Goal: Answer question/provide support: Share knowledge or assist other users

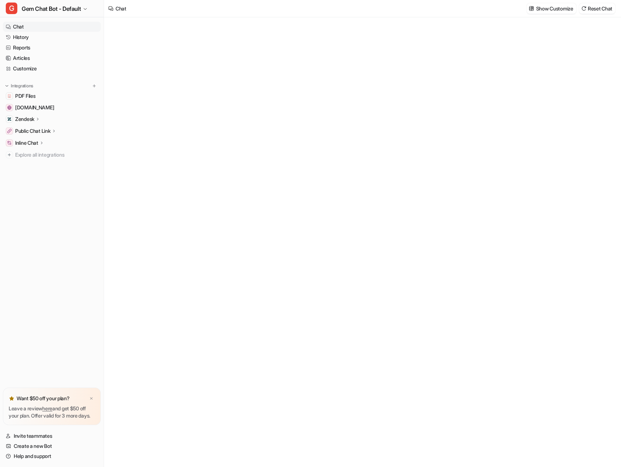
type textarea "**********"
click at [266, 6] on div "Chat Show Customize Reset Chat" at bounding box center [362, 8] width 517 height 17
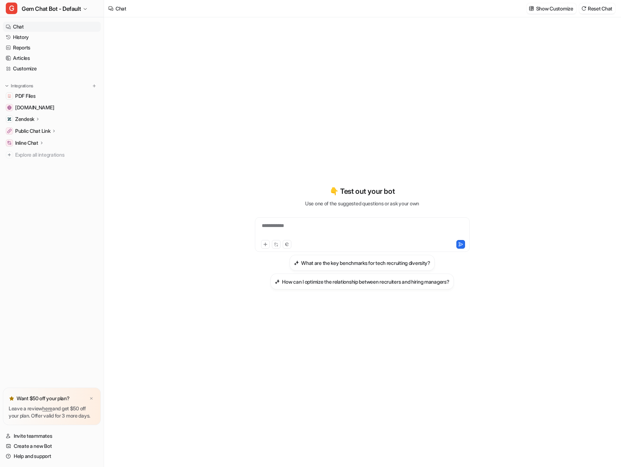
click at [65, 30] on link "Chat" at bounding box center [52, 27] width 98 height 10
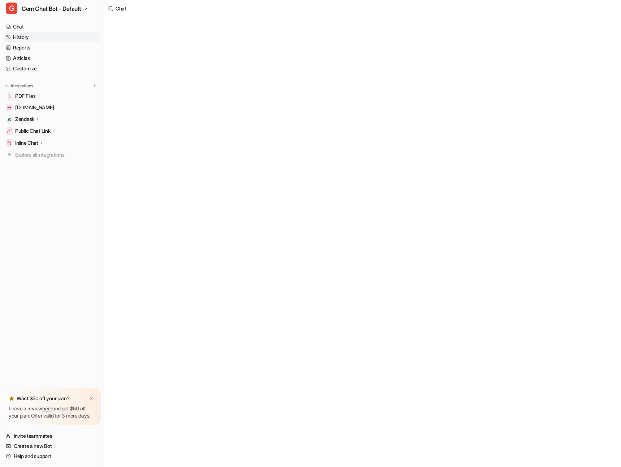
click at [64, 34] on link "History" at bounding box center [52, 37] width 98 height 10
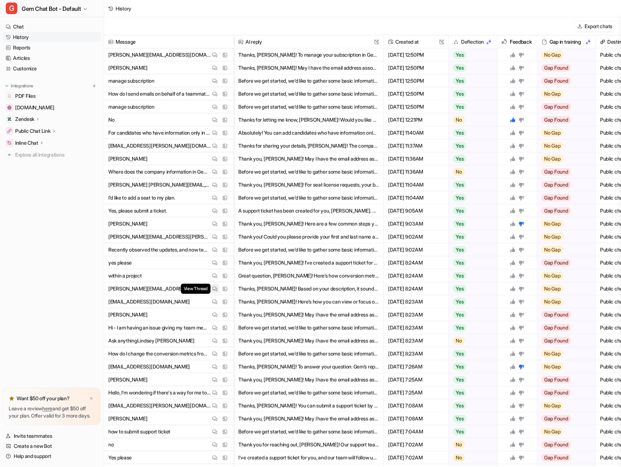
click at [213, 288] on img at bounding box center [214, 288] width 5 height 5
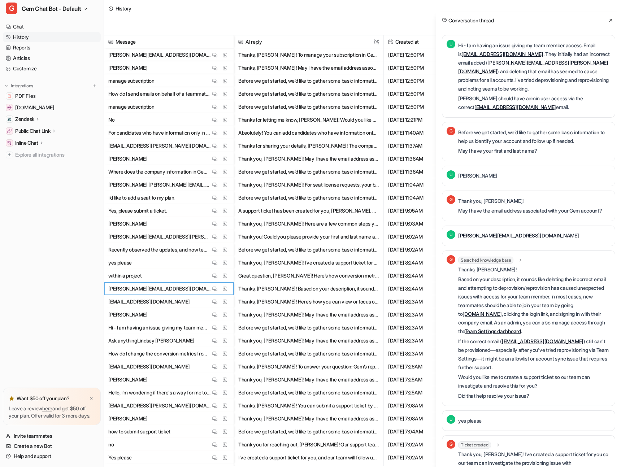
click at [511, 87] on p "Hi - I am having an issue giving my team member access. Email is [EMAIL_ADDRESS…" at bounding box center [534, 67] width 152 height 52
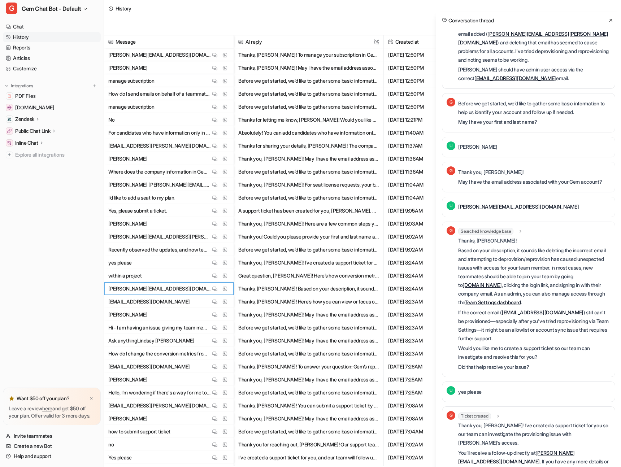
scroll to position [49, 0]
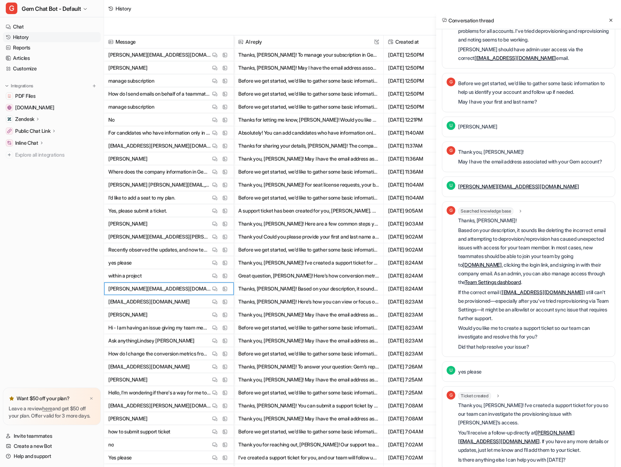
click at [561, 255] on p "Based on your description, it sounds like deleting the incorrect email and atte…" at bounding box center [534, 256] width 152 height 61
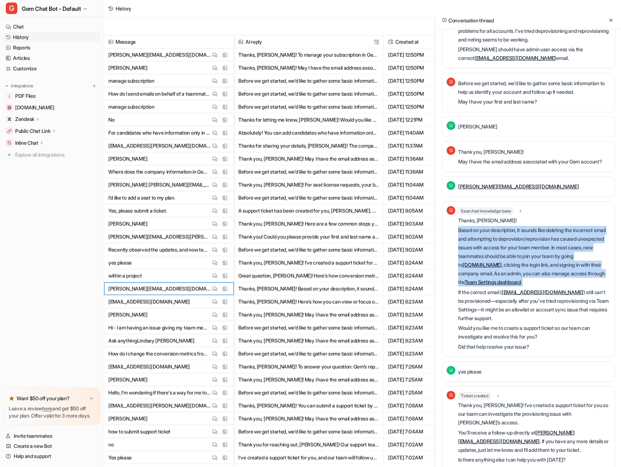
click at [561, 255] on p "Based on your description, it sounds like deleting the incorrect email and atte…" at bounding box center [534, 256] width 152 height 61
click at [518, 263] on p "Based on your description, it sounds like deleting the incorrect email and atte…" at bounding box center [534, 256] width 152 height 61
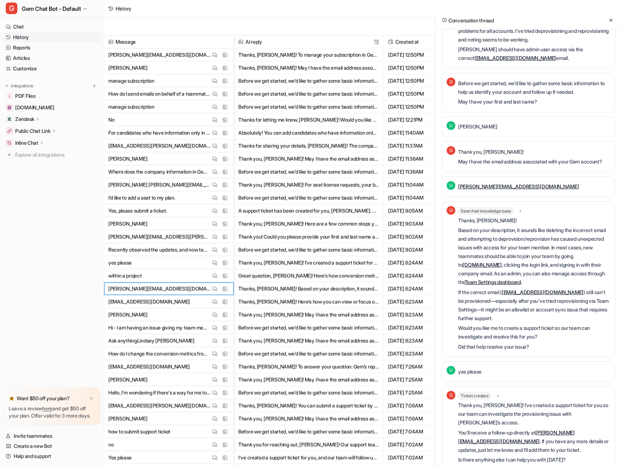
click at [461, 227] on p "Based on your description, it sounds like deleting the incorrect email and atte…" at bounding box center [534, 256] width 152 height 61
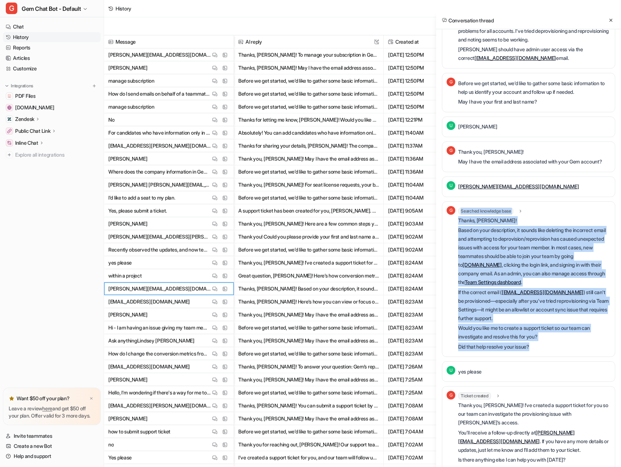
drag, startPoint x: 461, startPoint y: 231, endPoint x: 559, endPoint y: 301, distance: 120.0
click at [543, 347] on div "G Searched knowledge base search_queries : "trouble adding team member after de…" at bounding box center [529, 279] width 164 height 147
click at [539, 219] on p "Thanks, [PERSON_NAME]!" at bounding box center [534, 220] width 152 height 9
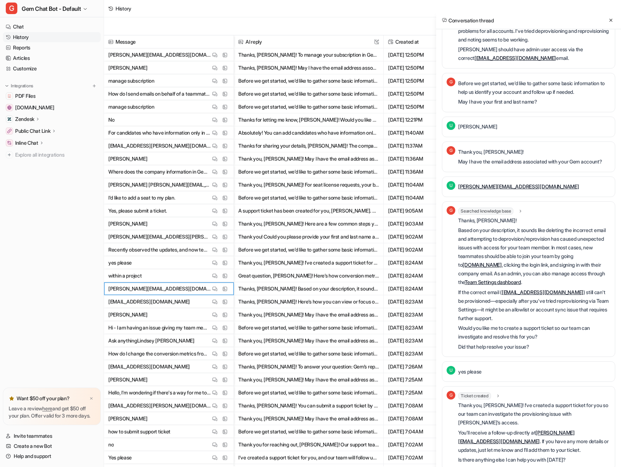
click at [537, 250] on p "Based on your description, it sounds like deleting the incorrect email and atte…" at bounding box center [534, 256] width 152 height 61
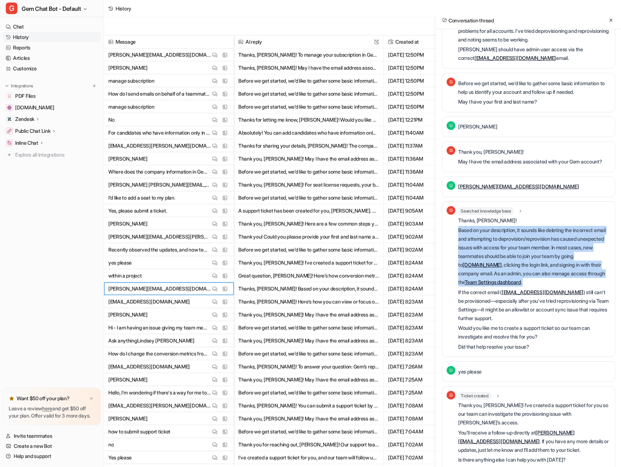
click at [537, 250] on p "Based on your description, it sounds like deleting the incorrect email and atte…" at bounding box center [534, 256] width 152 height 61
click at [584, 314] on p "If the correct email ( [EMAIL_ADDRESS][DOMAIN_NAME] ) still can't be provisione…" at bounding box center [534, 305] width 152 height 35
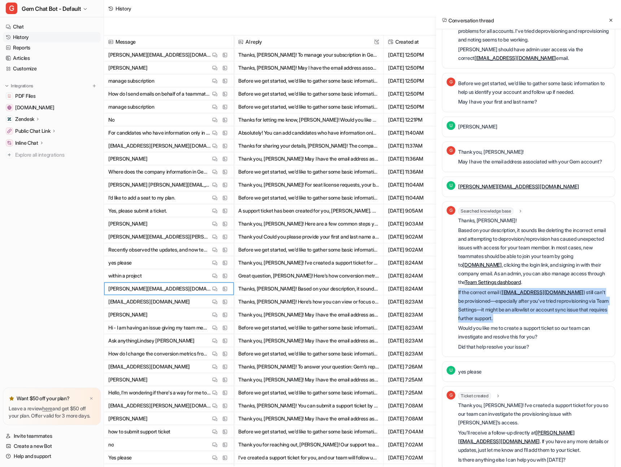
click at [584, 314] on p "If the correct email ( [EMAIL_ADDRESS][DOMAIN_NAME] ) still can't be provisione…" at bounding box center [534, 305] width 152 height 35
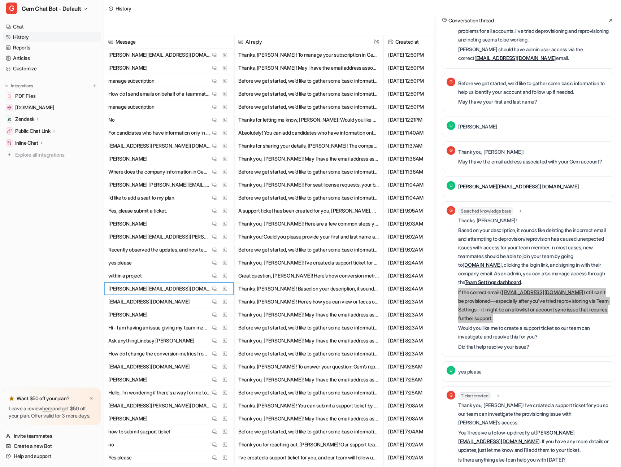
scroll to position [0, 0]
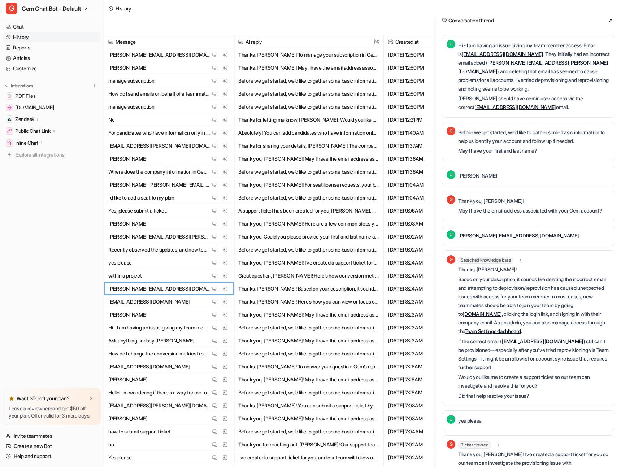
click at [549, 78] on p "Hi - I am having an issue giving my team member access. Email is [EMAIL_ADDRESS…" at bounding box center [534, 67] width 152 height 52
click at [549, 79] on p "Hi - I am having an issue giving my team member access. Email is [EMAIL_ADDRESS…" at bounding box center [534, 67] width 152 height 52
click at [559, 74] on p "Hi - I am having an issue giving my team member access. Email is [EMAIL_ADDRESS…" at bounding box center [534, 67] width 152 height 52
click at [554, 84] on p "Hi - I am having an issue giving my team member access. Email is [EMAIL_ADDRESS…" at bounding box center [534, 67] width 152 height 52
click at [565, 65] on p "Hi - I am having an issue giving my team member access. Email is [EMAIL_ADDRESS…" at bounding box center [534, 67] width 152 height 52
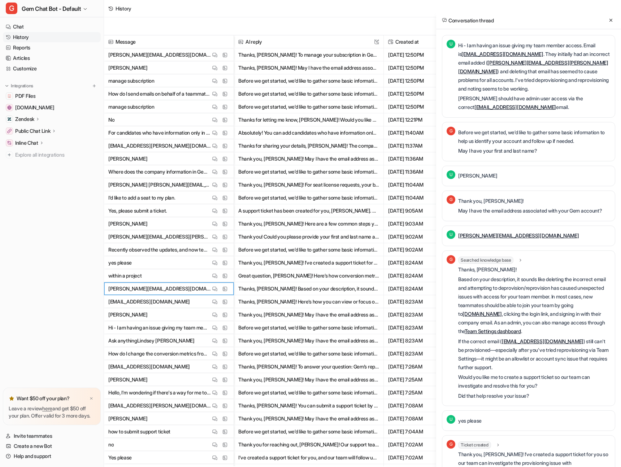
drag, startPoint x: 481, startPoint y: 75, endPoint x: 479, endPoint y: 79, distance: 4.0
click at [481, 76] on p "Hi - I am having an issue giving my team member access. Email is [EMAIL_ADDRESS…" at bounding box center [534, 67] width 152 height 52
click at [495, 42] on p "Hi - I am having an issue giving my team member access. Email is [EMAIL_ADDRESS…" at bounding box center [534, 67] width 152 height 52
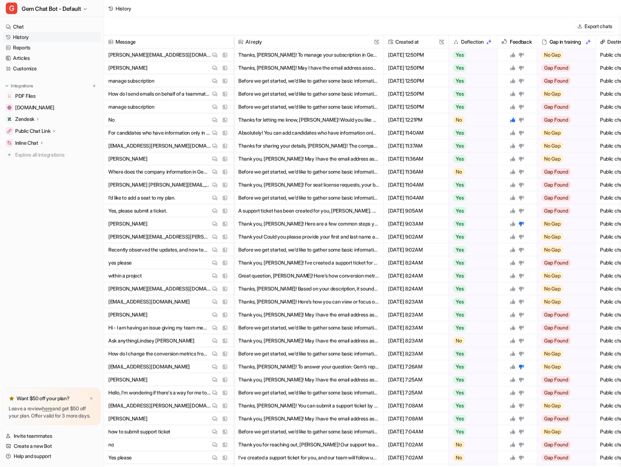
click at [272, 31] on div "Export chats" at bounding box center [362, 26] width 517 height 18
click at [217, 55] on img at bounding box center [214, 54] width 5 height 5
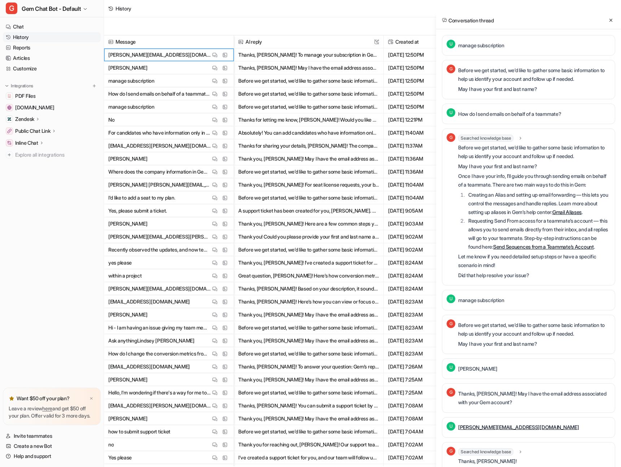
click at [536, 175] on p "Once I have your info, I’ll guide you through sending emails on behalf of a tea…" at bounding box center [534, 180] width 152 height 17
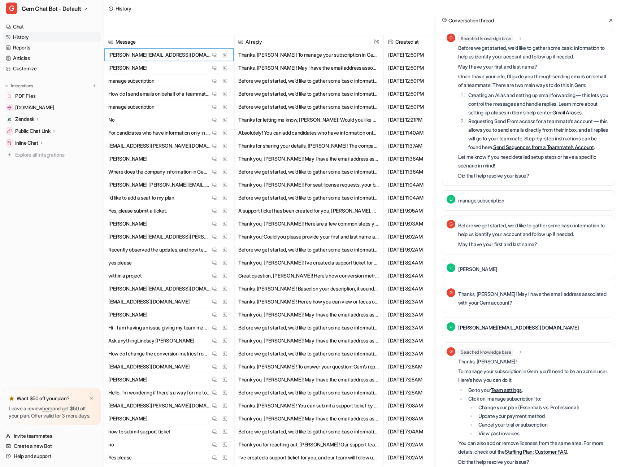
scroll to position [119, 0]
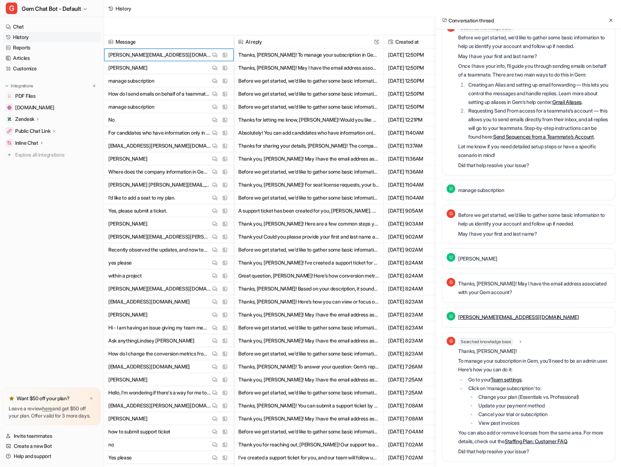
drag, startPoint x: 543, startPoint y: 366, endPoint x: 536, endPoint y: 366, distance: 6.9
click at [543, 366] on p "To manage your subscription in Gem, you’ll need to be an admin user. Here’s how…" at bounding box center [534, 365] width 152 height 17
click at [573, 355] on p "Thanks, Marisa!" at bounding box center [534, 351] width 152 height 9
